Goal: Transaction & Acquisition: Purchase product/service

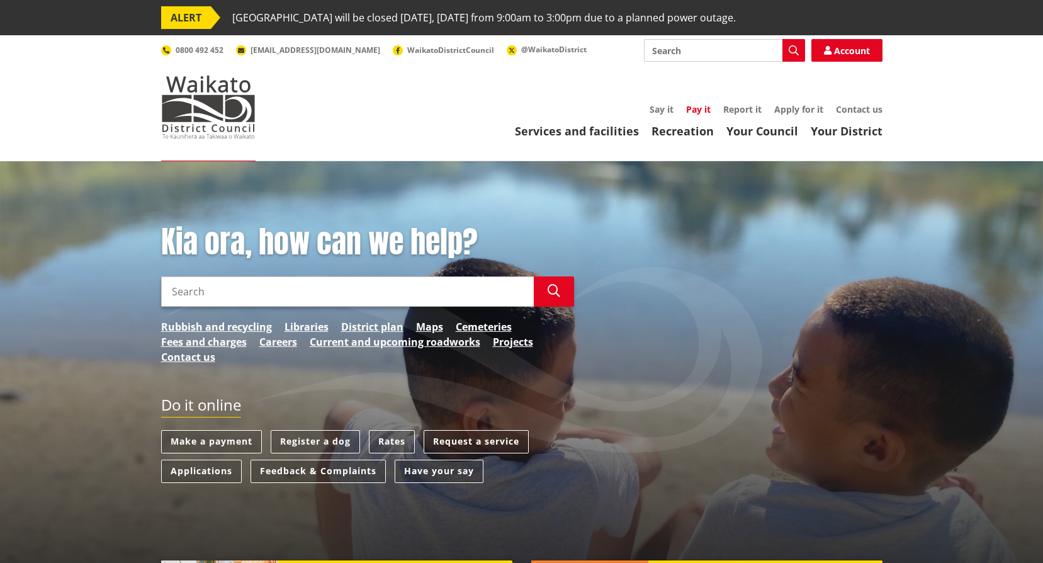
click at [706, 109] on link "Pay it" at bounding box center [698, 109] width 25 height 12
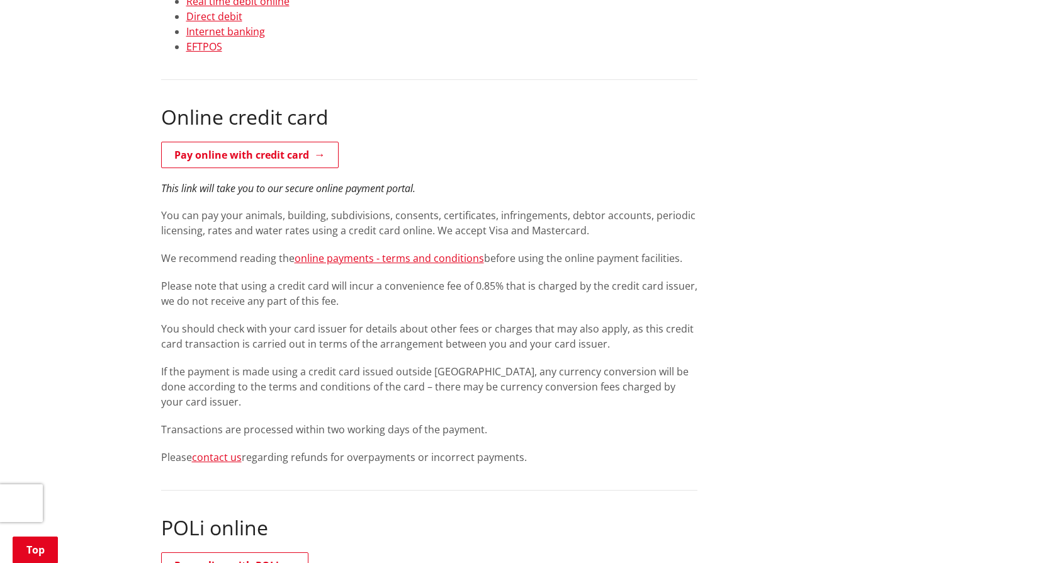
scroll to position [495, 0]
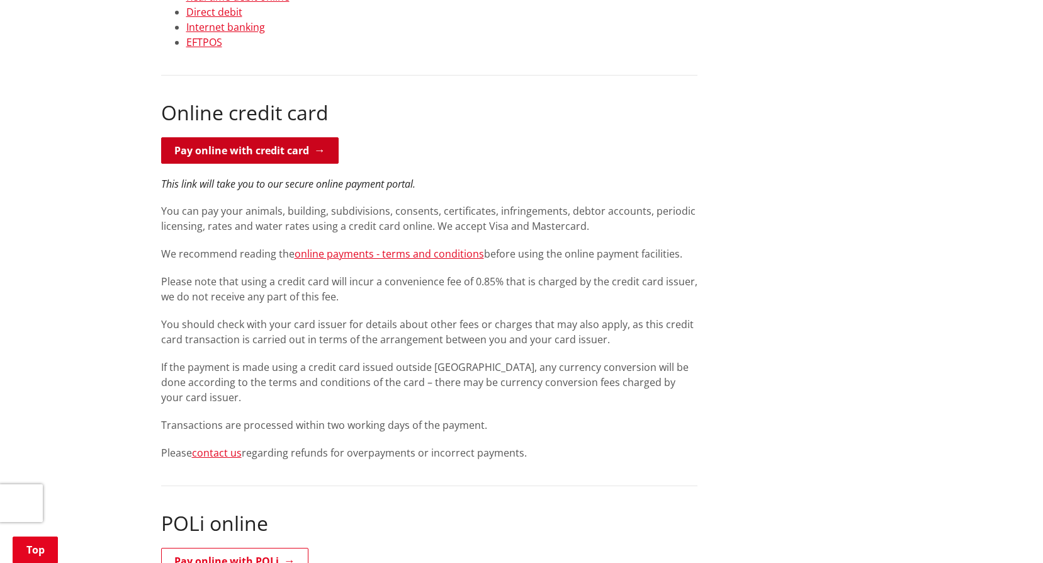
click at [264, 159] on link "Pay online with credit card" at bounding box center [249, 150] width 177 height 26
